Goal: Task Accomplishment & Management: Manage account settings

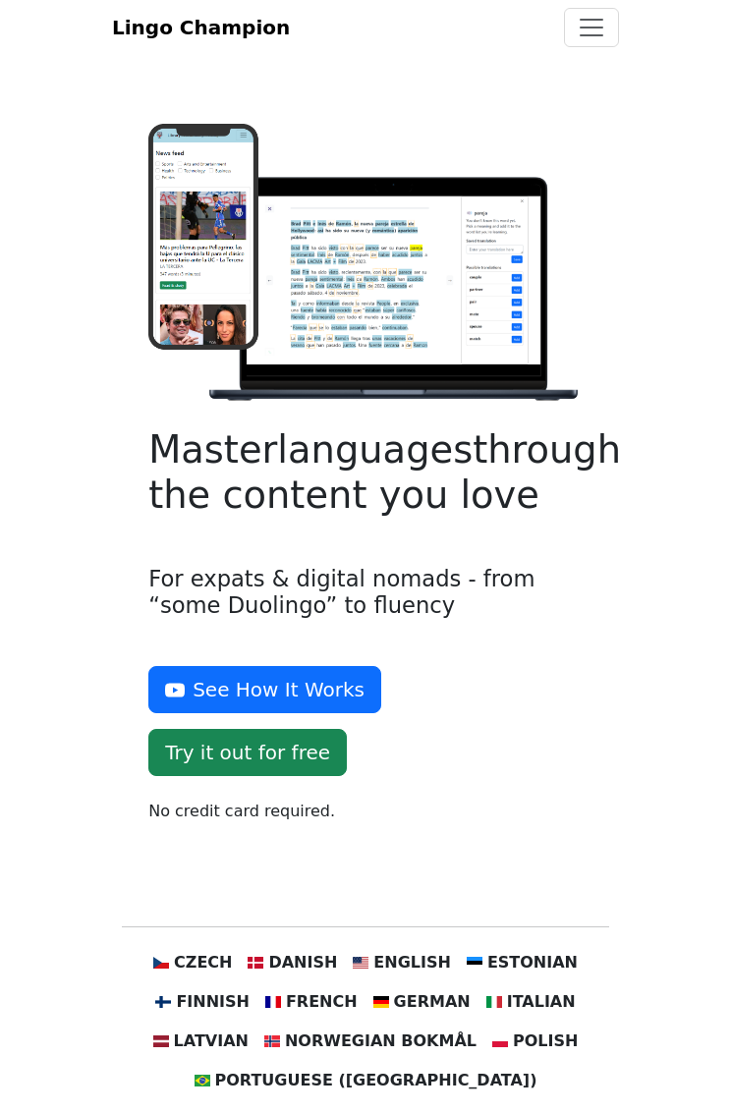
click at [595, 42] on span "Toggle navigation" at bounding box center [591, 27] width 29 height 29
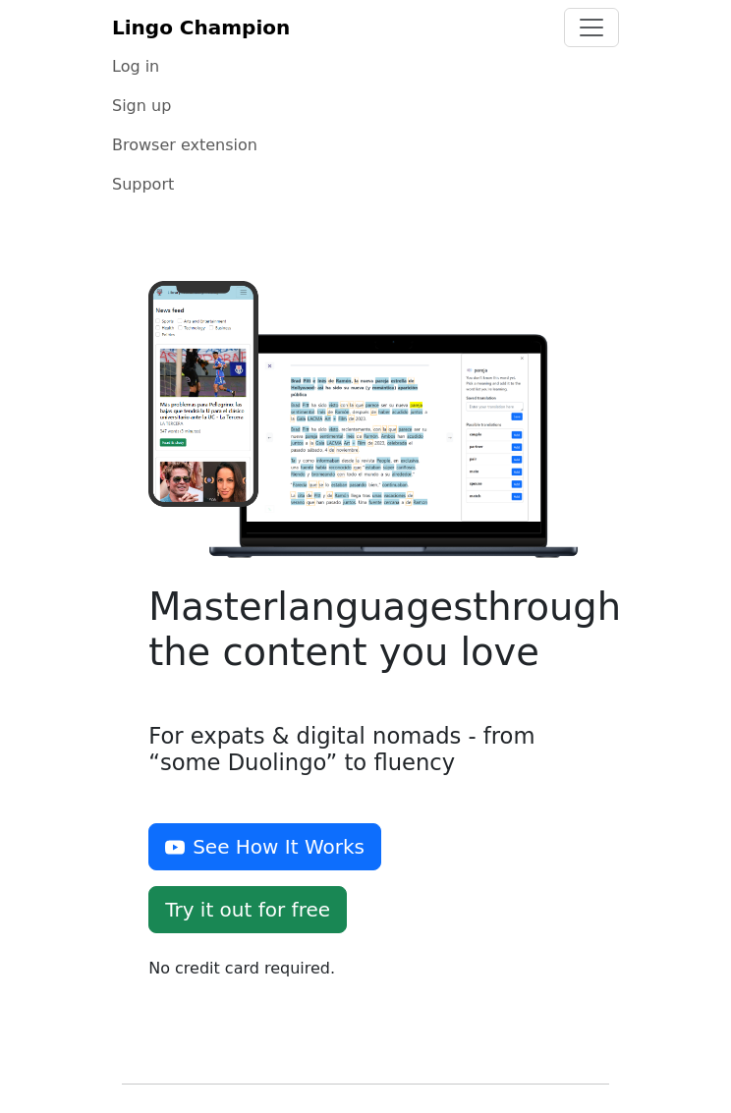
click at [146, 86] on link "Log in" at bounding box center [365, 66] width 507 height 39
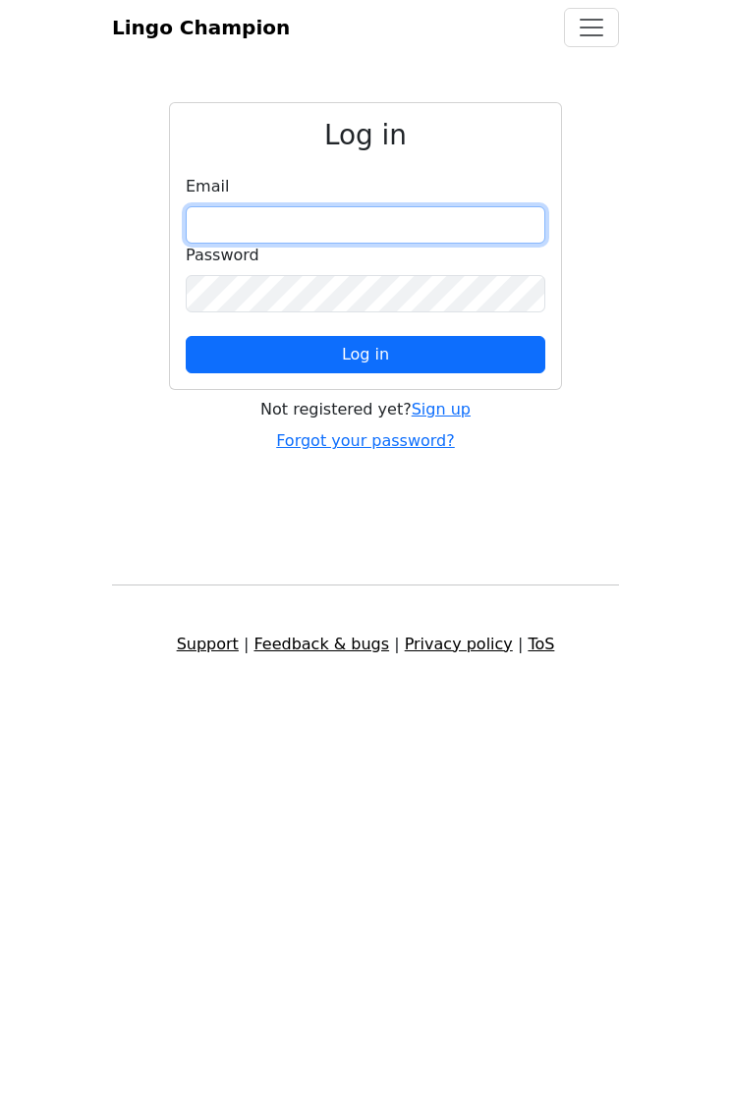
click at [394, 231] on input "email" at bounding box center [366, 224] width 360 height 37
type input "**********"
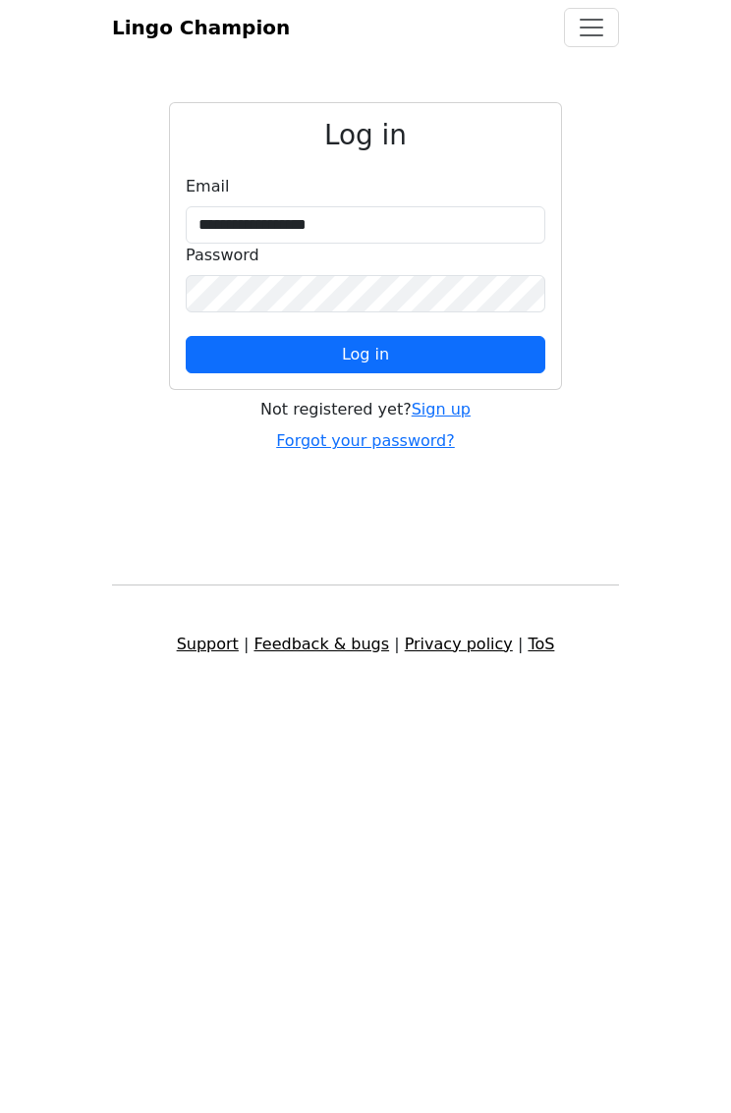
click at [451, 373] on button "Log in" at bounding box center [366, 354] width 360 height 37
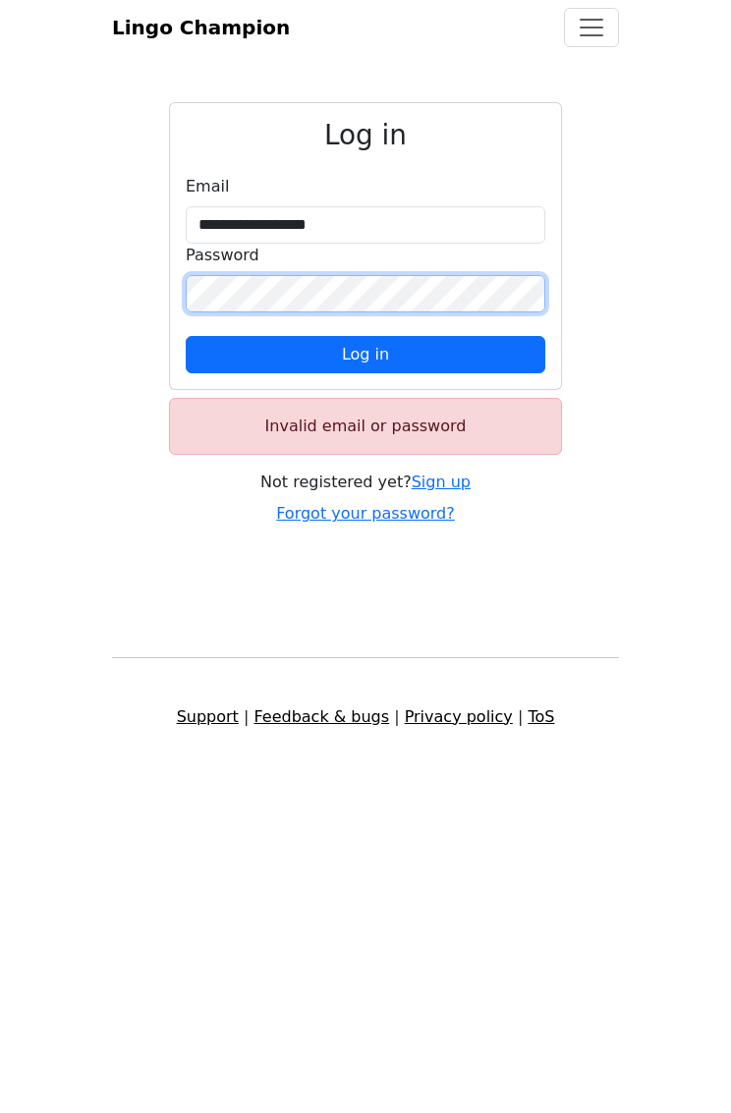
click at [441, 373] on button "Log in" at bounding box center [366, 354] width 360 height 37
